Goal: Transaction & Acquisition: Obtain resource

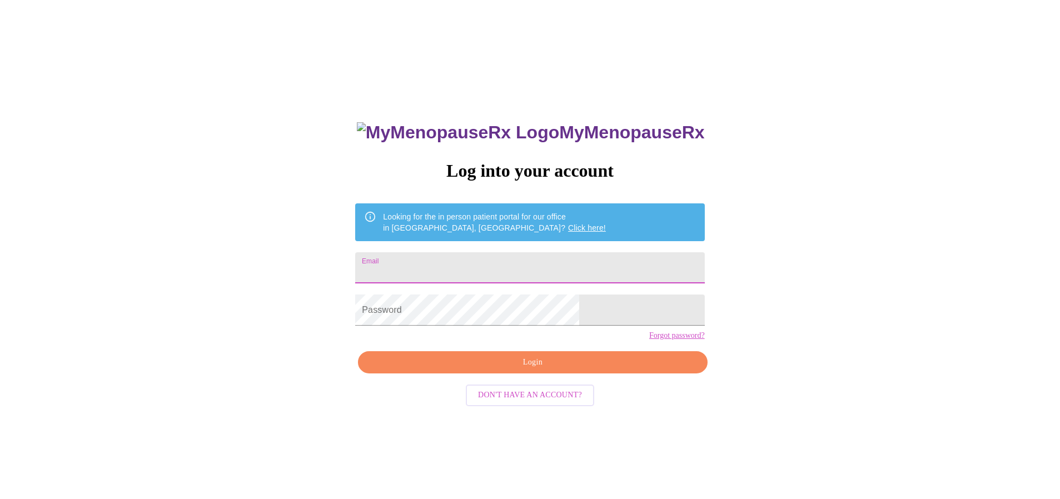
click at [474, 260] on input "Email" at bounding box center [529, 267] width 349 height 31
type input "baker@bcm.edu"
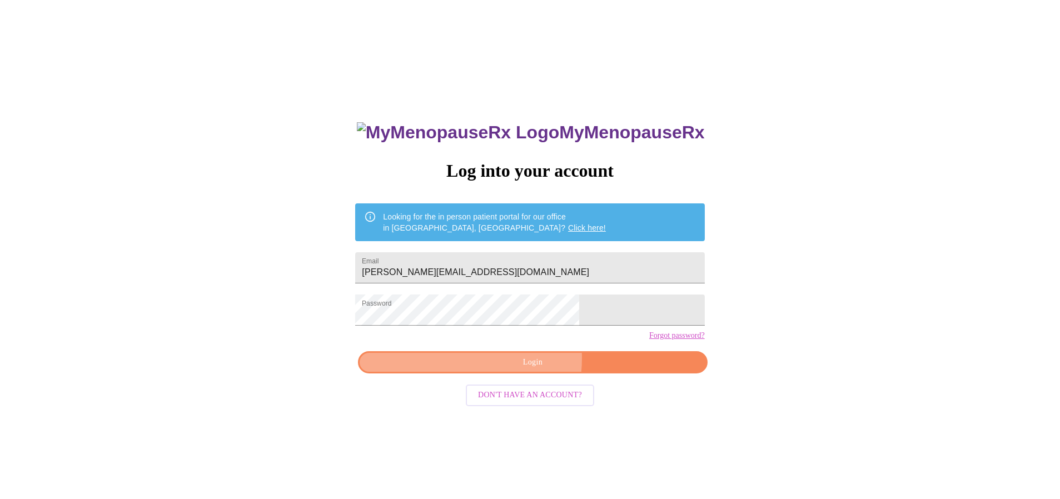
click at [502, 370] on span "Login" at bounding box center [533, 363] width 324 height 14
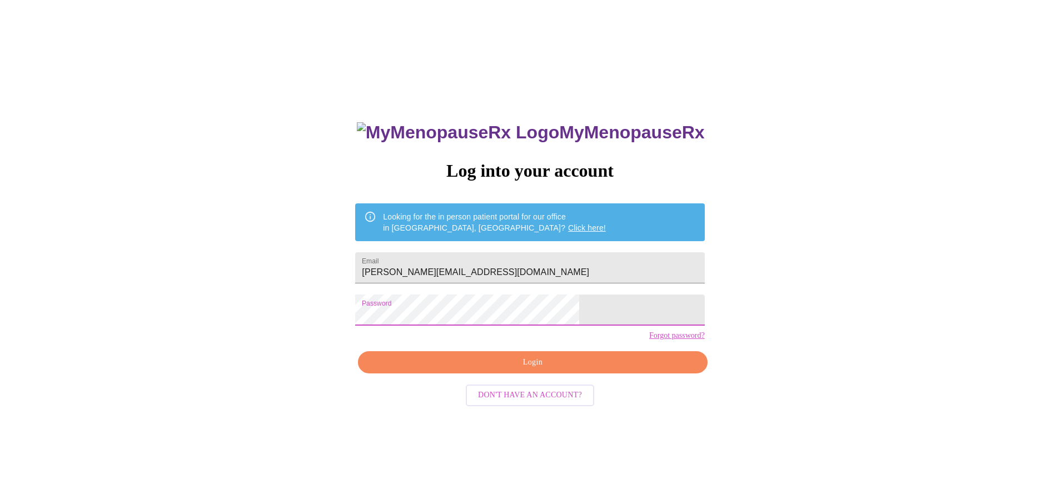
click at [385, 311] on div "MyMenopauseRx Log into your account Looking for the in person patient portal fo…" at bounding box center [529, 303] width 1051 height 599
click at [534, 370] on span "Login" at bounding box center [533, 363] width 324 height 14
click at [399, 316] on div "MyMenopauseRx Log into your account Looking for the in person patient portal fo…" at bounding box center [529, 303] width 1051 height 599
click at [493, 370] on span "Login" at bounding box center [533, 363] width 324 height 14
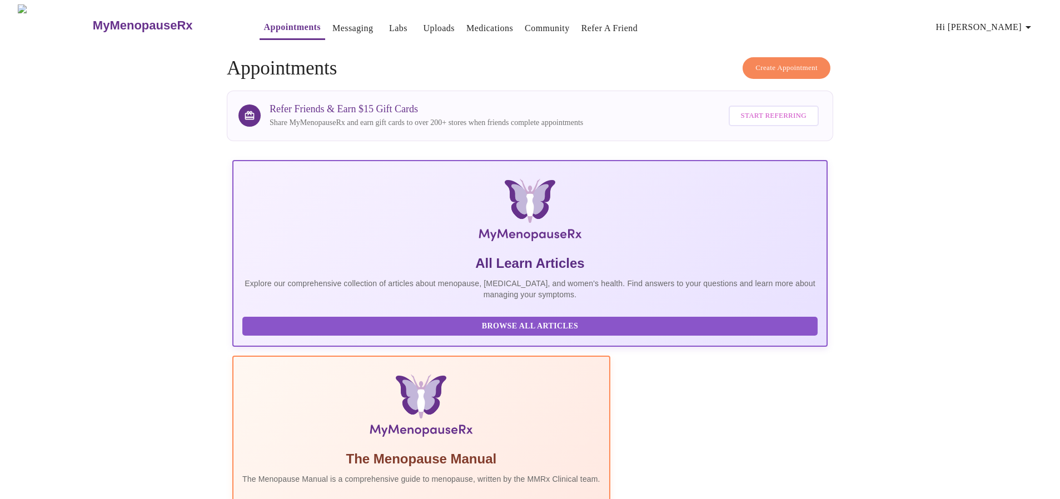
click at [1012, 22] on span "Hi [PERSON_NAME]" at bounding box center [985, 27] width 99 height 16
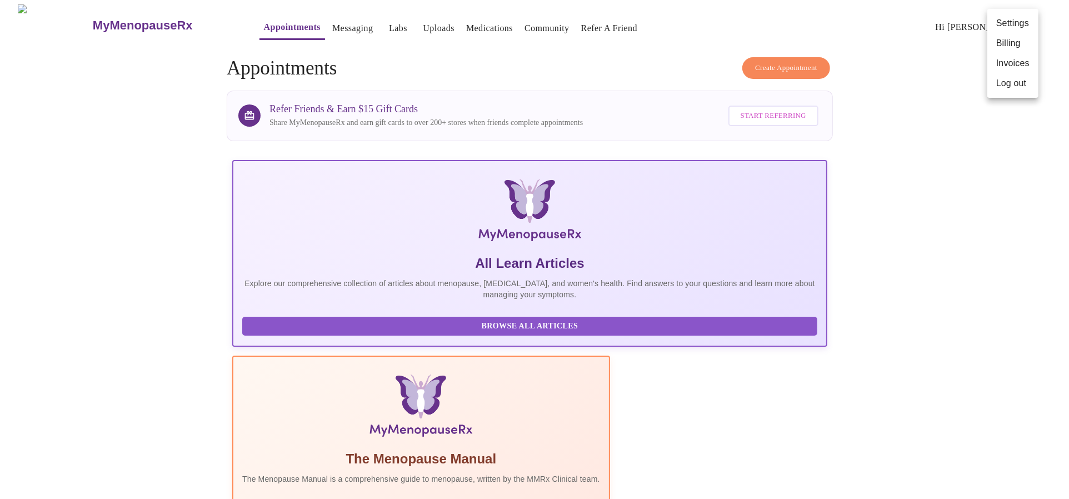
click at [1003, 63] on li "Invoices" at bounding box center [1013, 63] width 51 height 20
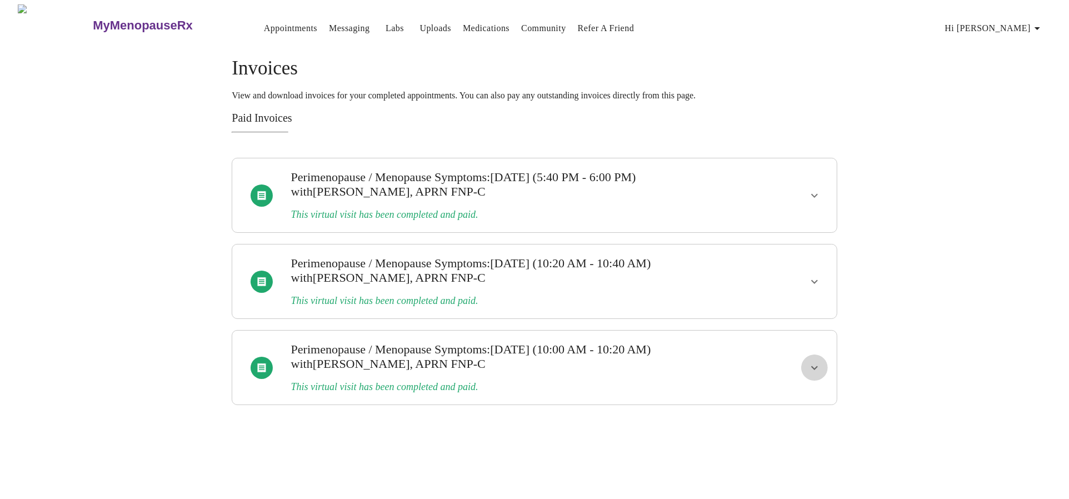
click at [813, 366] on icon "show more" at bounding box center [815, 368] width 7 height 4
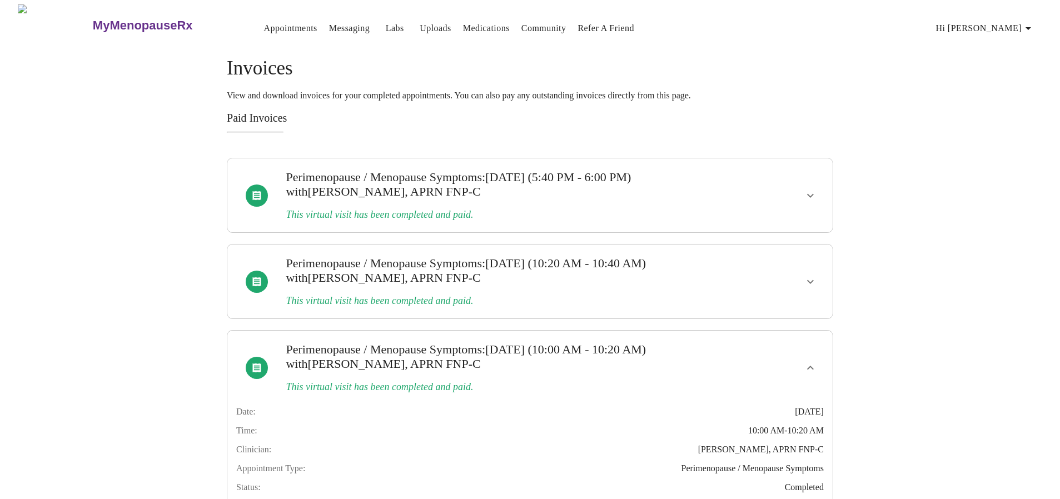
scroll to position [87, 0]
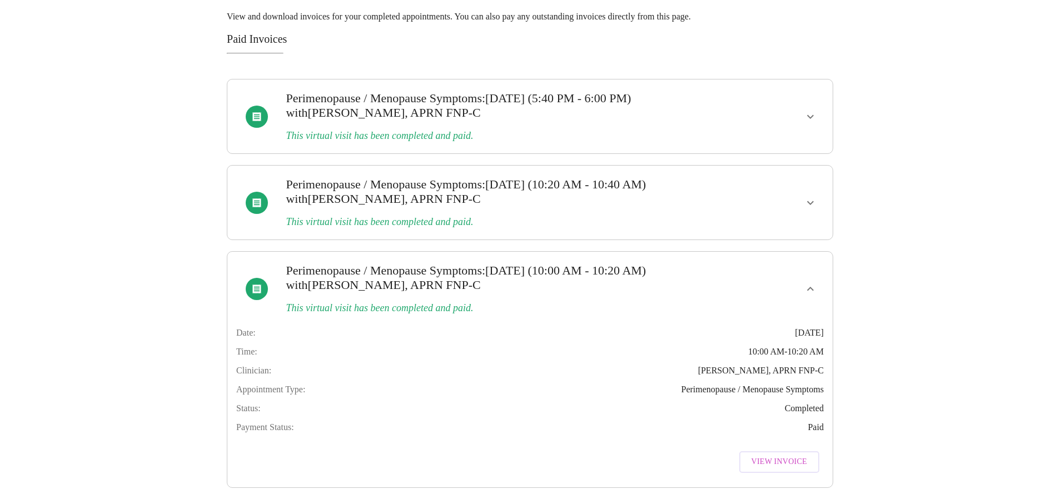
click at [785, 455] on span "View Invoice" at bounding box center [780, 462] width 56 height 14
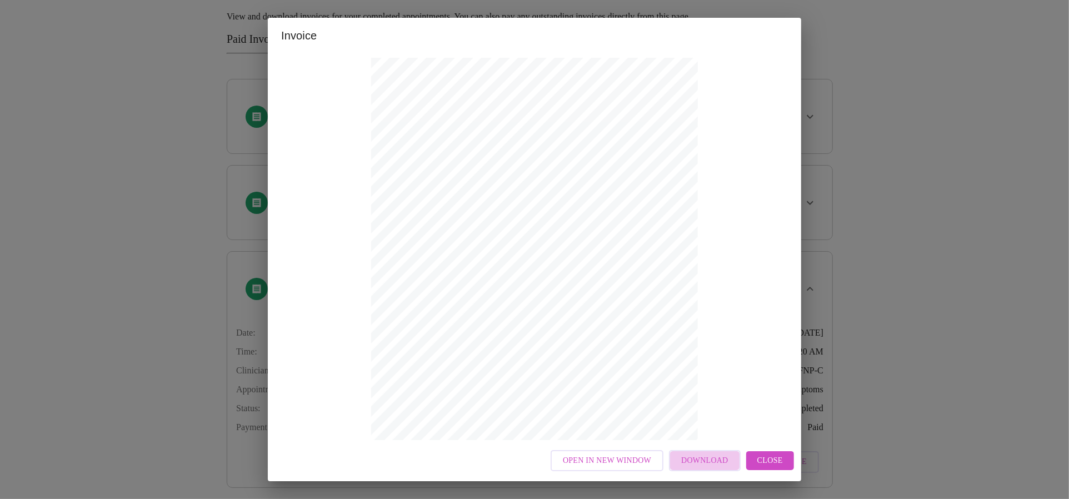
click at [722, 463] on span "Download" at bounding box center [704, 461] width 47 height 14
click at [767, 461] on span "Close" at bounding box center [771, 461] width 26 height 14
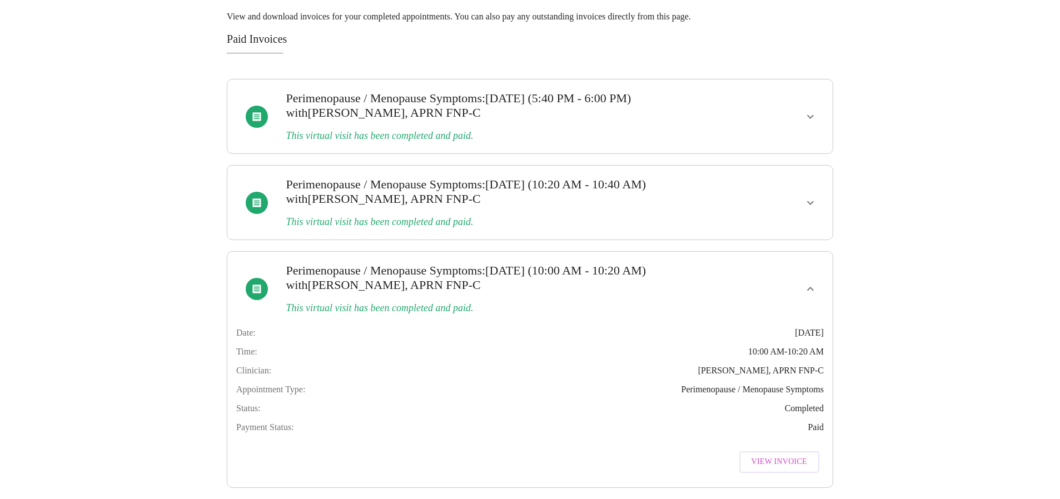
click at [810, 282] on icon "show more" at bounding box center [810, 288] width 13 height 13
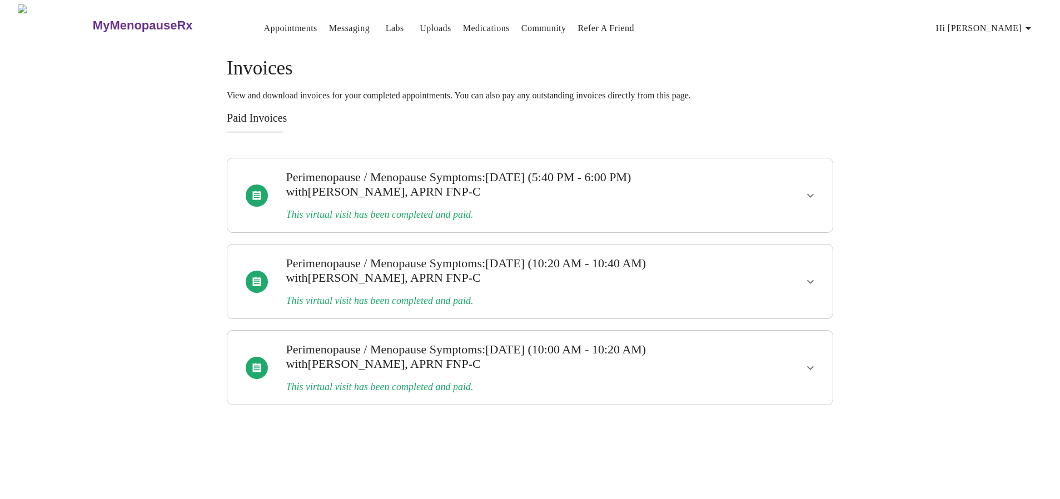
scroll to position [0, 0]
click at [815, 275] on icon "show more" at bounding box center [814, 281] width 13 height 13
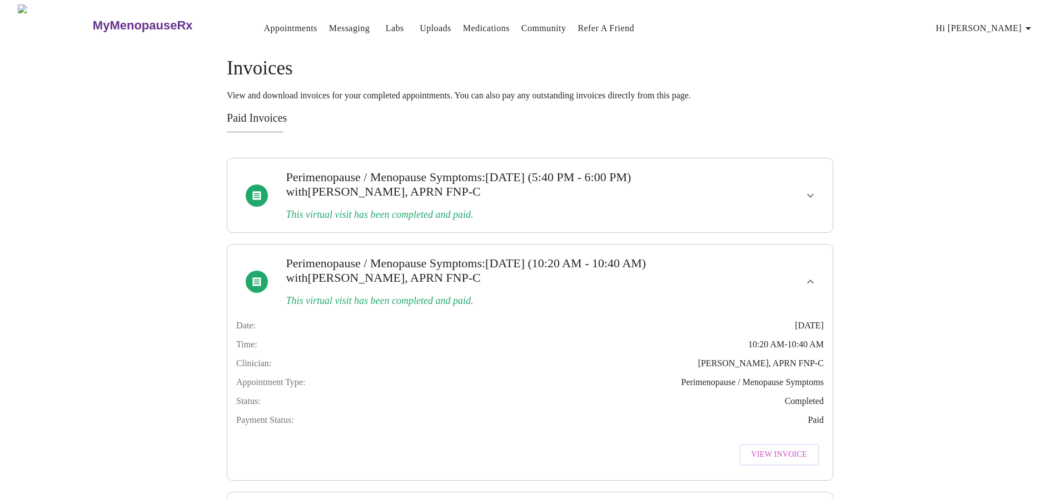
click at [788, 460] on span "View Invoice" at bounding box center [780, 455] width 56 height 14
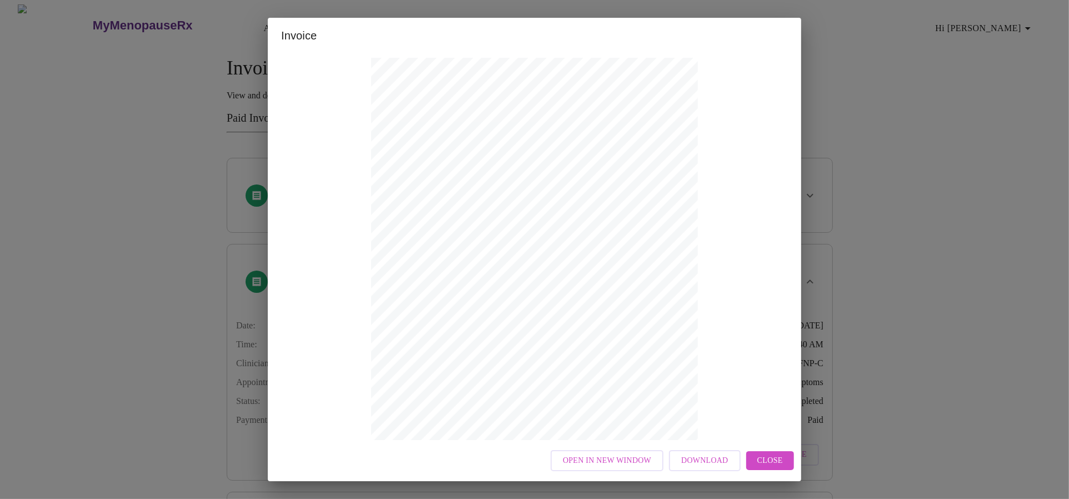
click at [715, 461] on span "Download" at bounding box center [704, 461] width 47 height 14
click at [777, 455] on span "Close" at bounding box center [771, 461] width 26 height 14
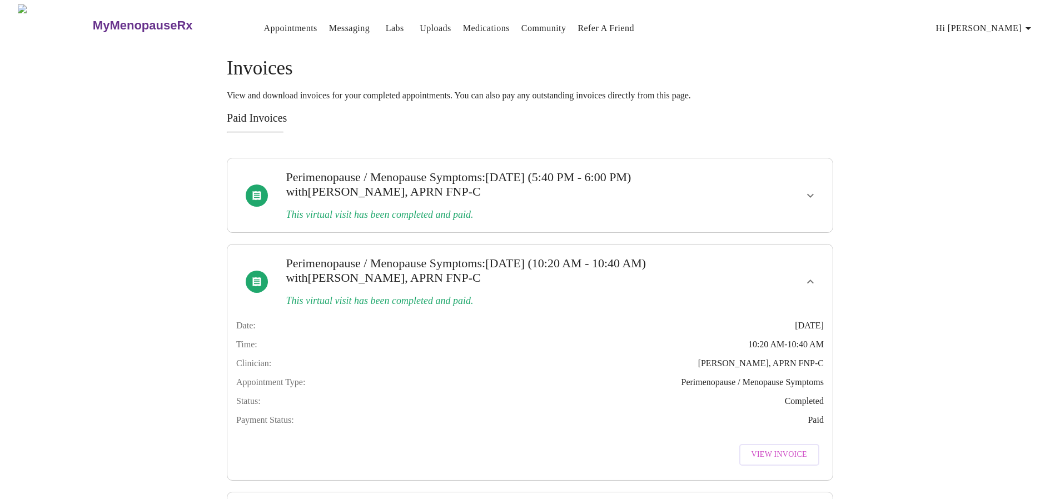
click at [810, 275] on icon "show more" at bounding box center [810, 281] width 13 height 13
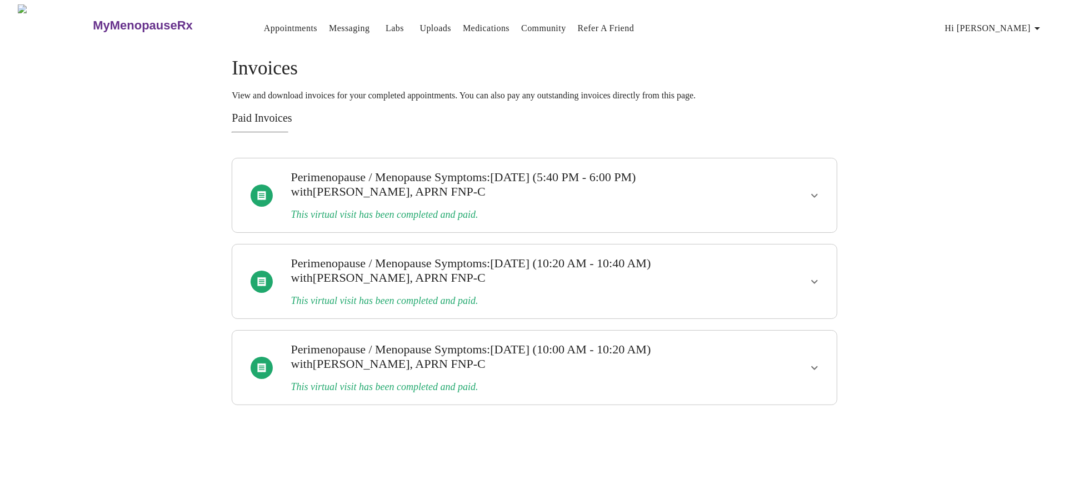
click at [813, 192] on icon "show more" at bounding box center [814, 195] width 13 height 13
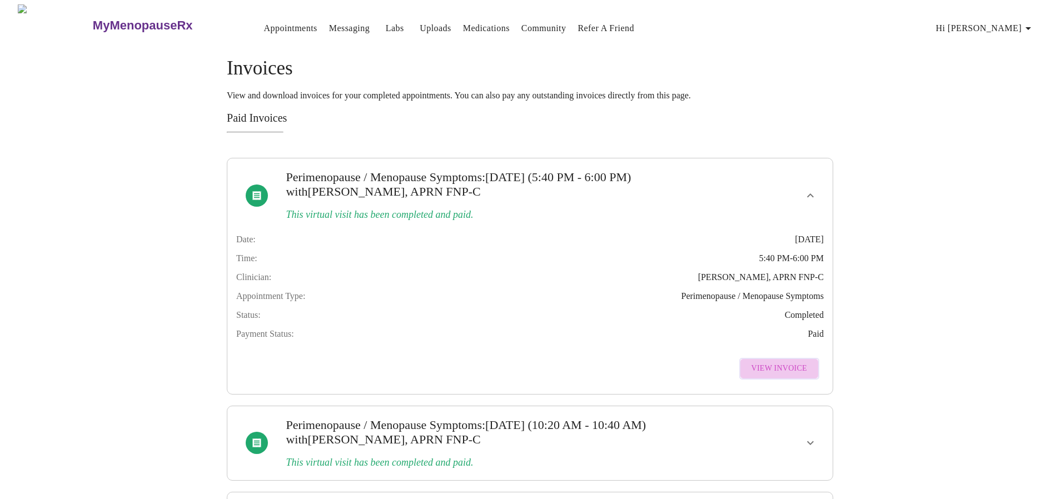
click at [785, 376] on span "View Invoice" at bounding box center [780, 369] width 56 height 14
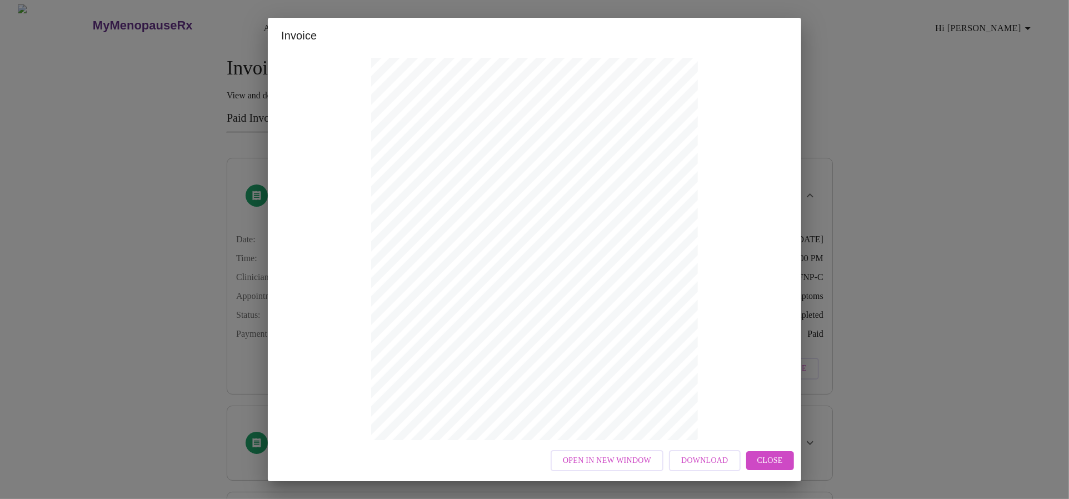
click at [717, 463] on span "Download" at bounding box center [704, 461] width 47 height 14
click at [770, 466] on span "Close" at bounding box center [771, 461] width 26 height 14
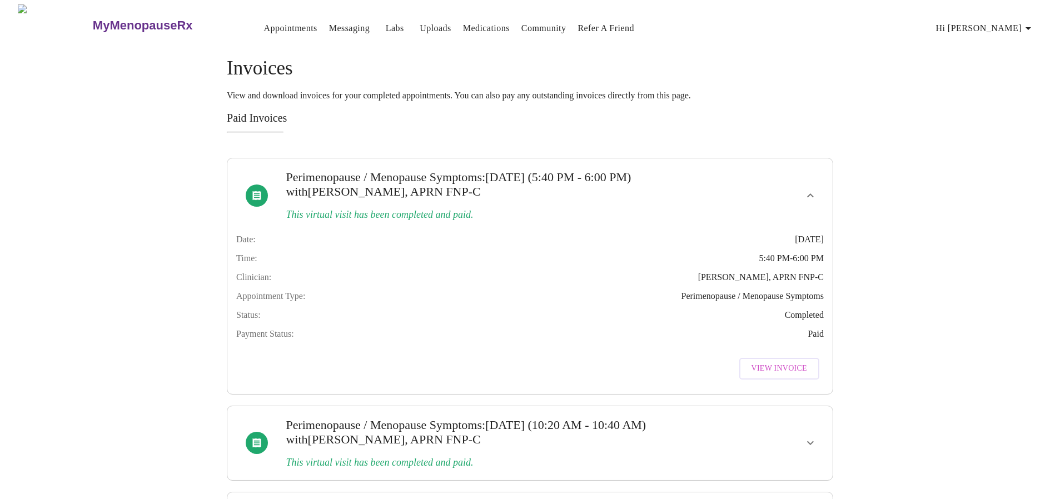
scroll to position [87, 0]
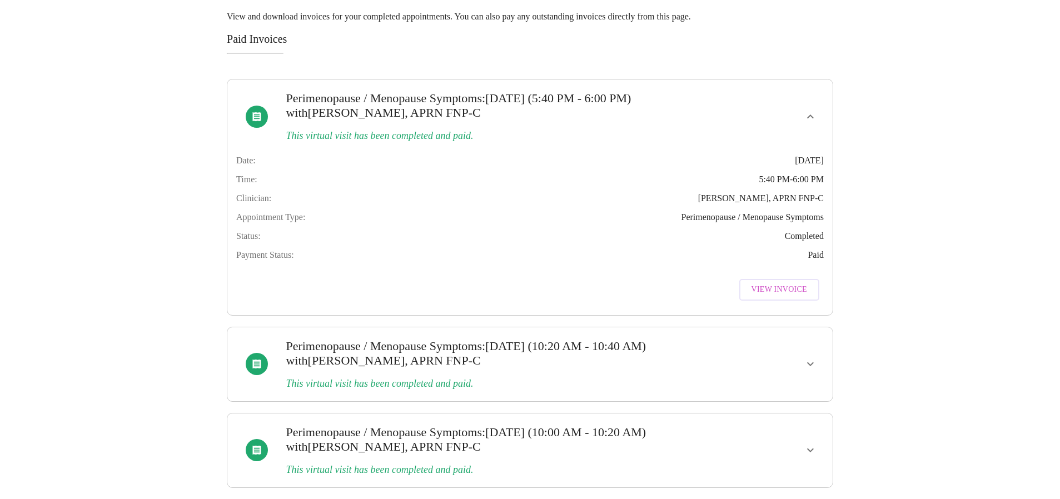
click at [809, 110] on icon "show more" at bounding box center [810, 116] width 13 height 13
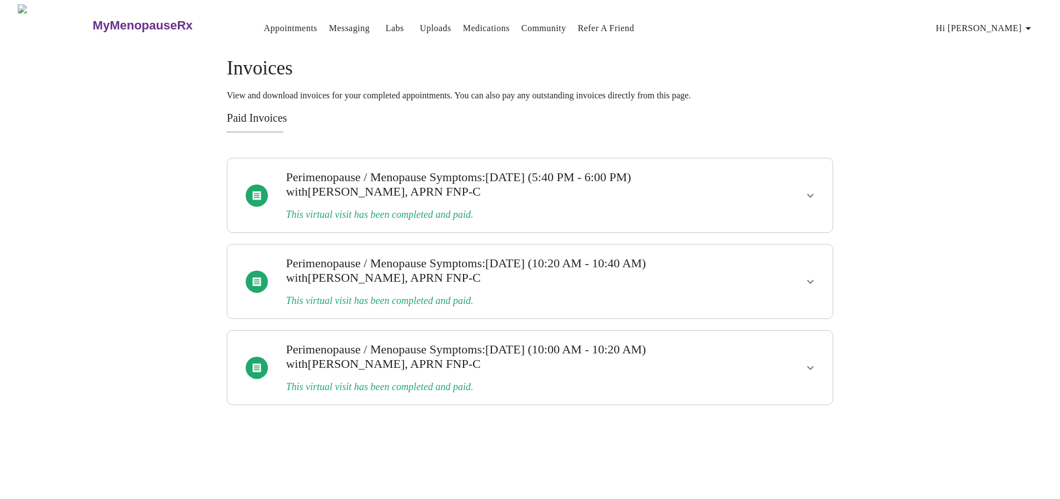
scroll to position [0, 0]
click at [1024, 23] on span "Hi [PERSON_NAME]" at bounding box center [995, 29] width 99 height 16
click at [1019, 43] on li "Billing" at bounding box center [1022, 43] width 51 height 20
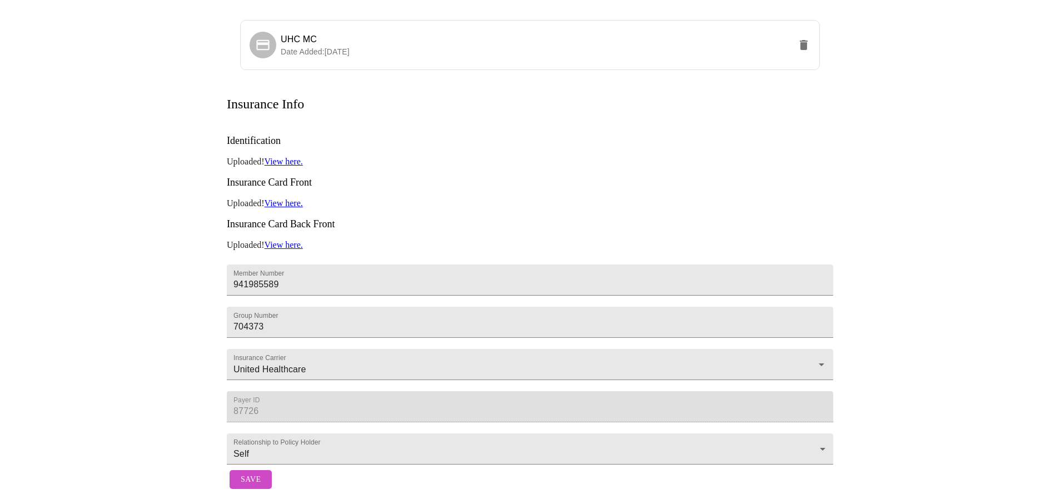
scroll to position [17, 0]
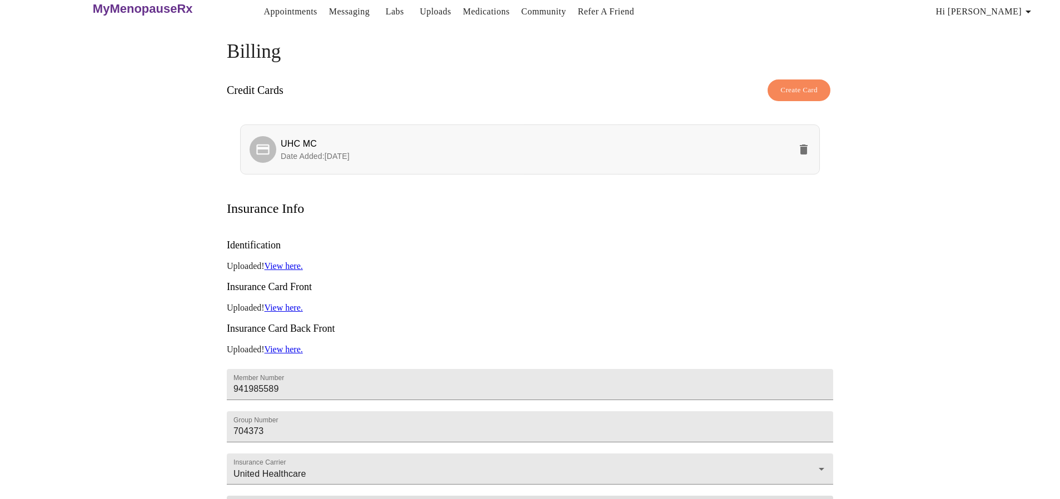
click at [310, 139] on span "UHC MC" at bounding box center [299, 143] width 36 height 9
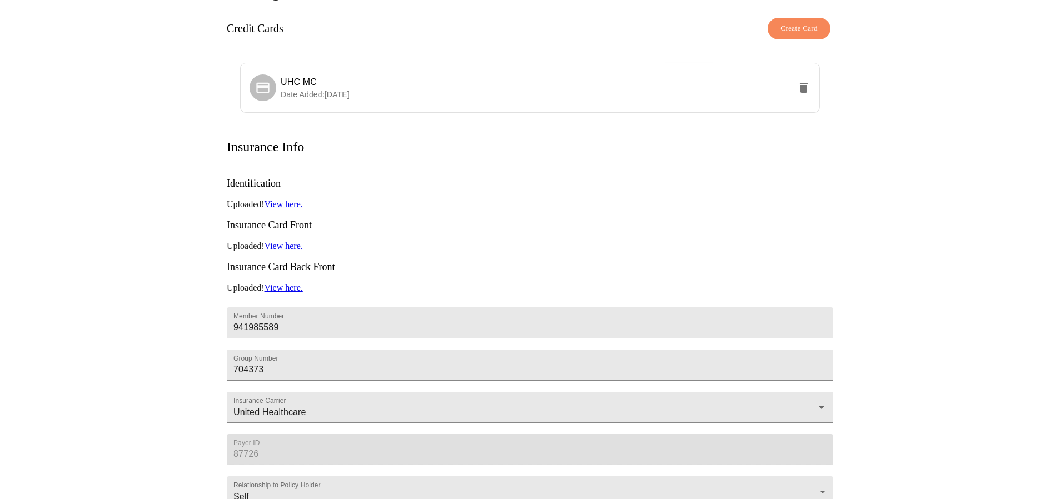
scroll to position [0, 0]
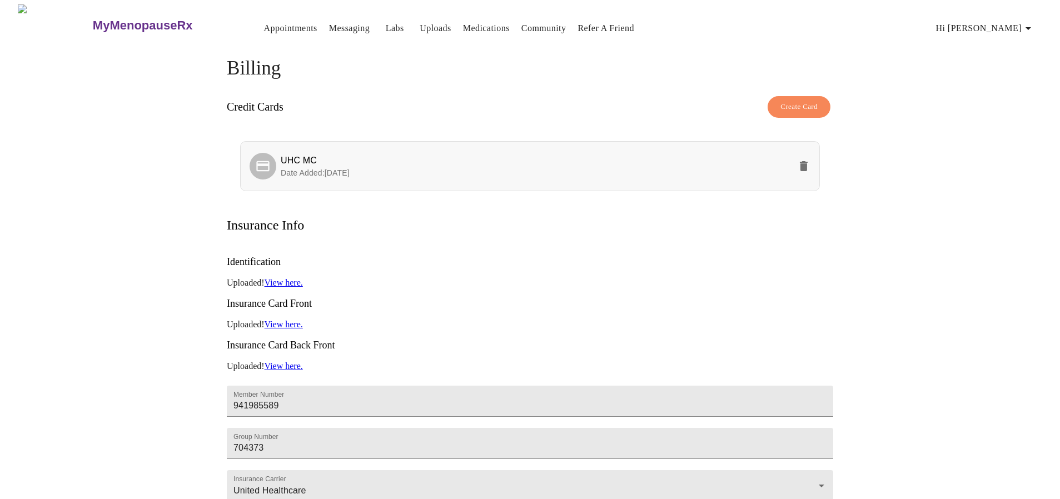
click at [281, 156] on span "UHC MC" at bounding box center [299, 160] width 36 height 9
